Goal: Obtain resource: Download file/media

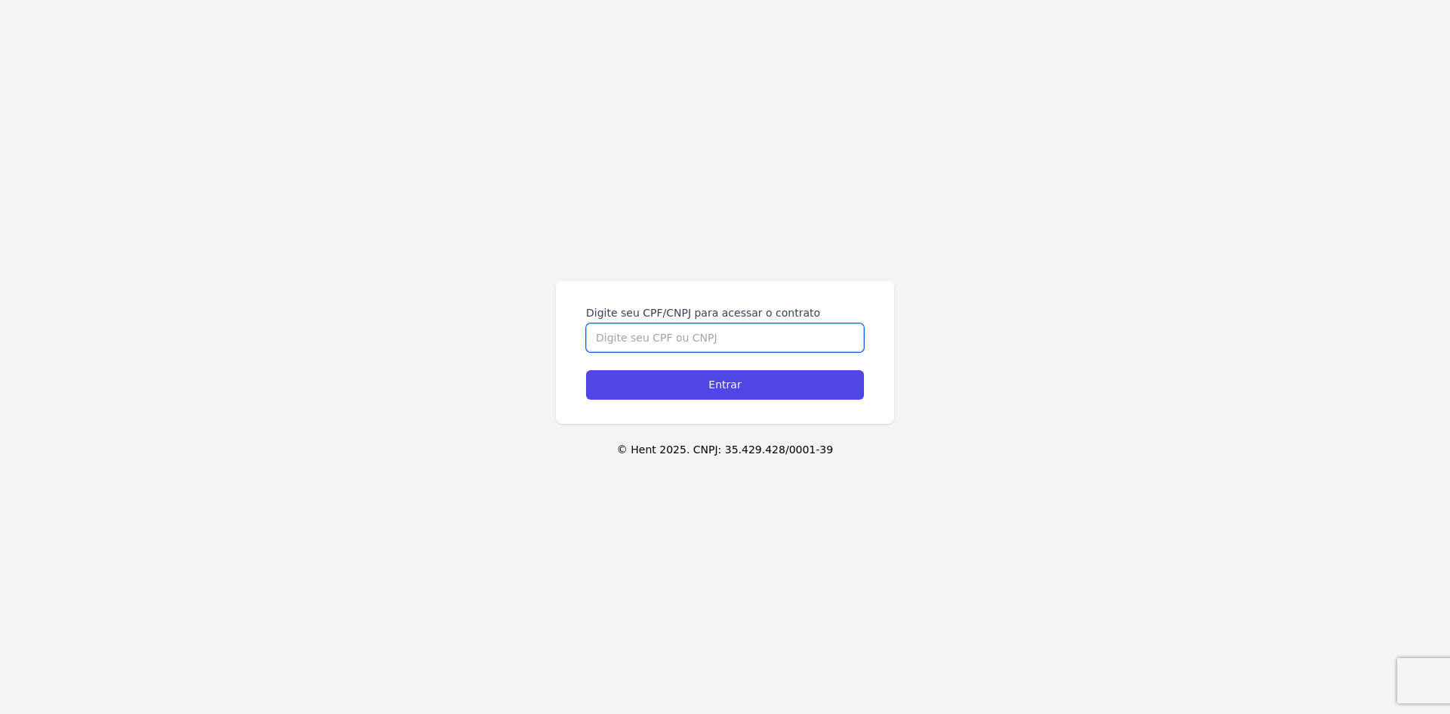
click at [659, 334] on input "Digite seu CPF/CNPJ para acessar o contrato" at bounding box center [725, 337] width 278 height 29
type input "08811752426"
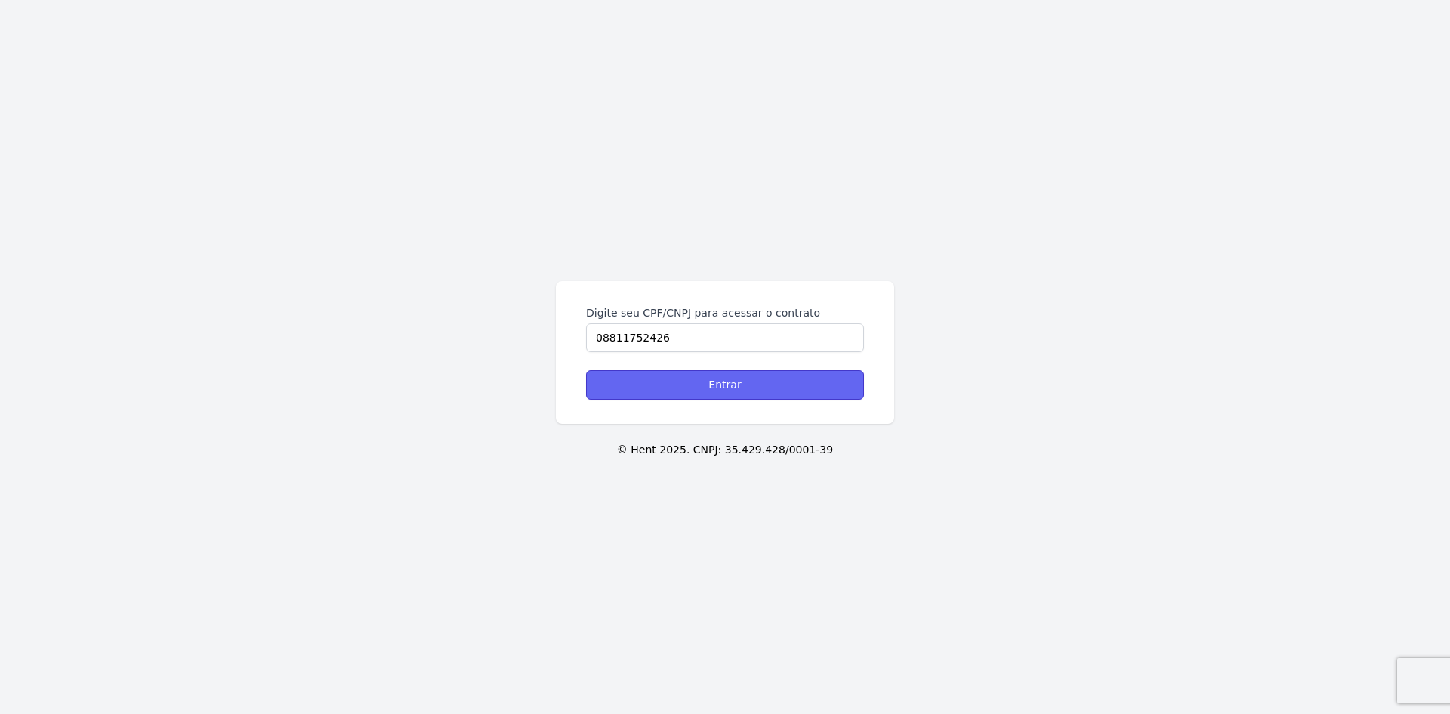
click at [725, 385] on input "Entrar" at bounding box center [725, 384] width 278 height 29
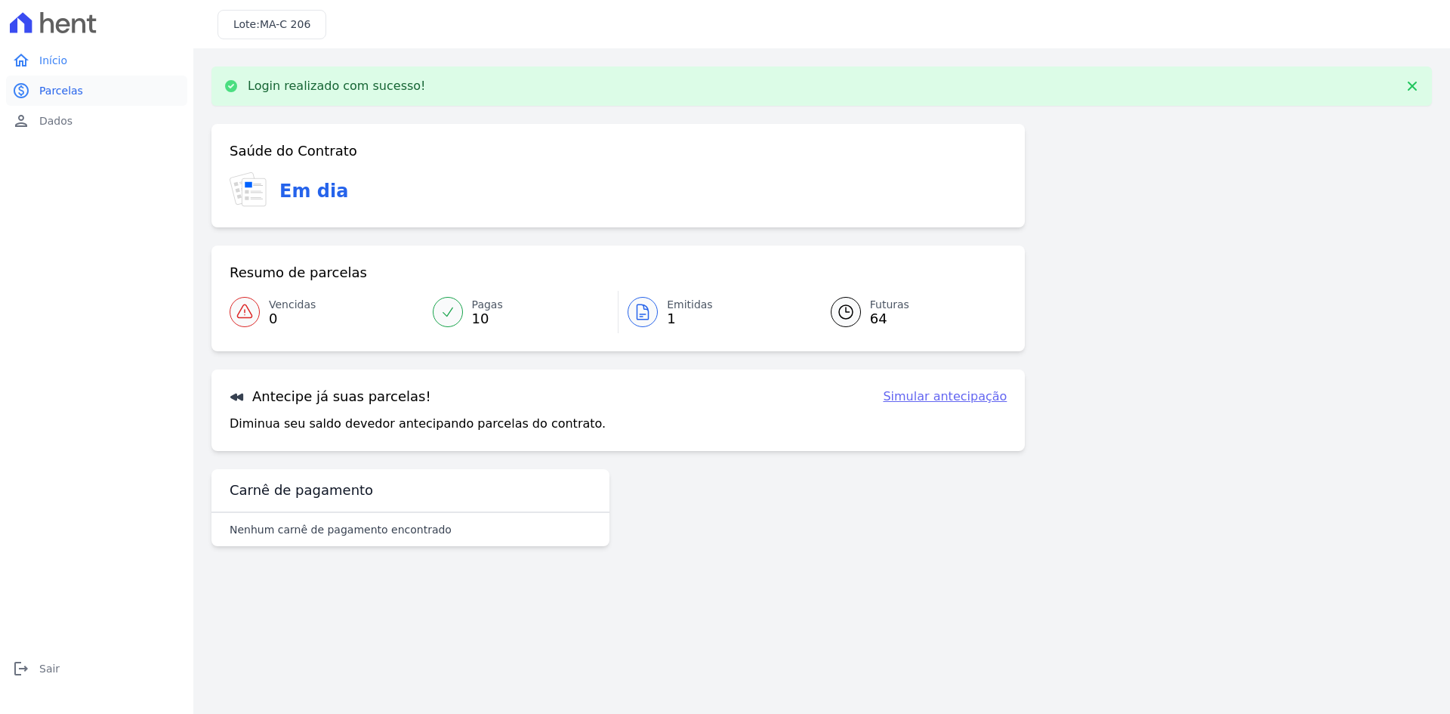
click at [66, 86] on span "Parcelas" at bounding box center [61, 90] width 44 height 15
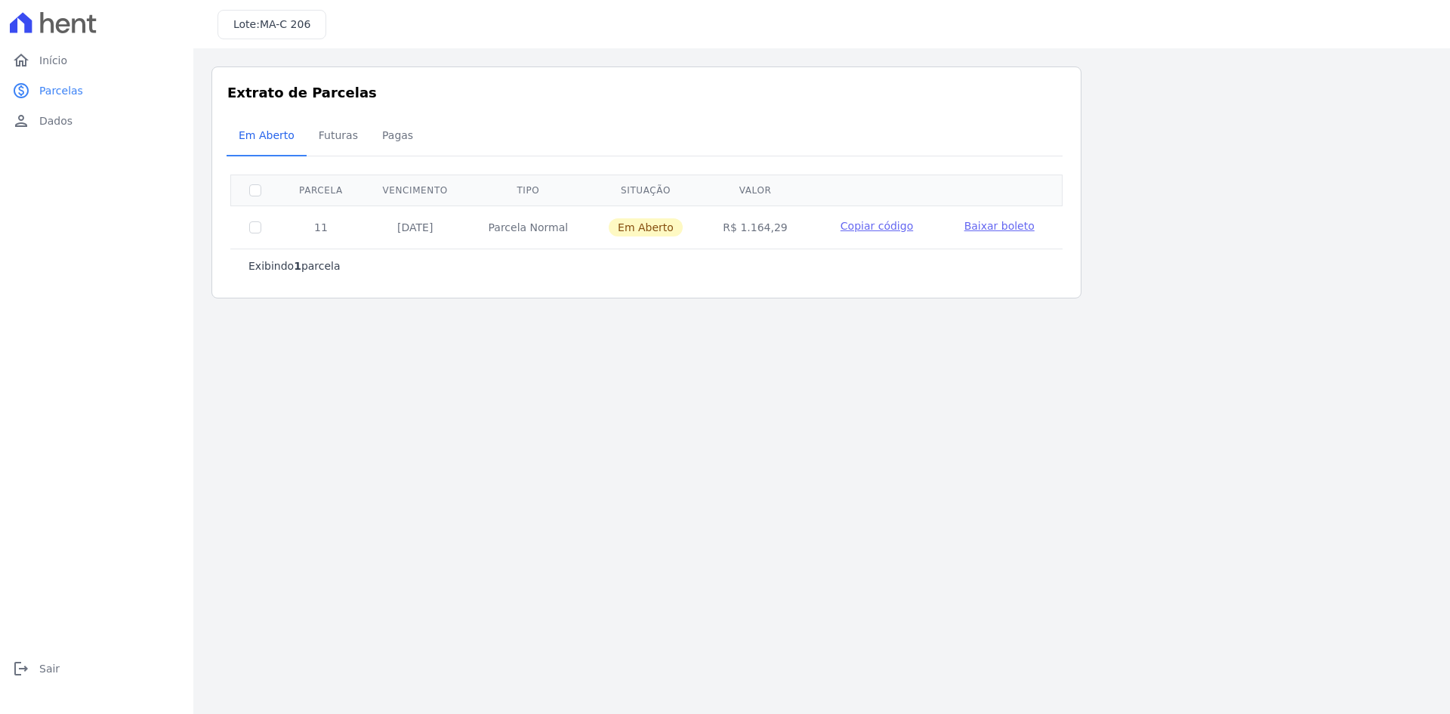
click at [982, 221] on span "Baixar boleto" at bounding box center [1000, 226] width 70 height 12
click at [335, 133] on span "Futuras" at bounding box center [338, 135] width 57 height 30
